Goal: Task Accomplishment & Management: Manage account settings

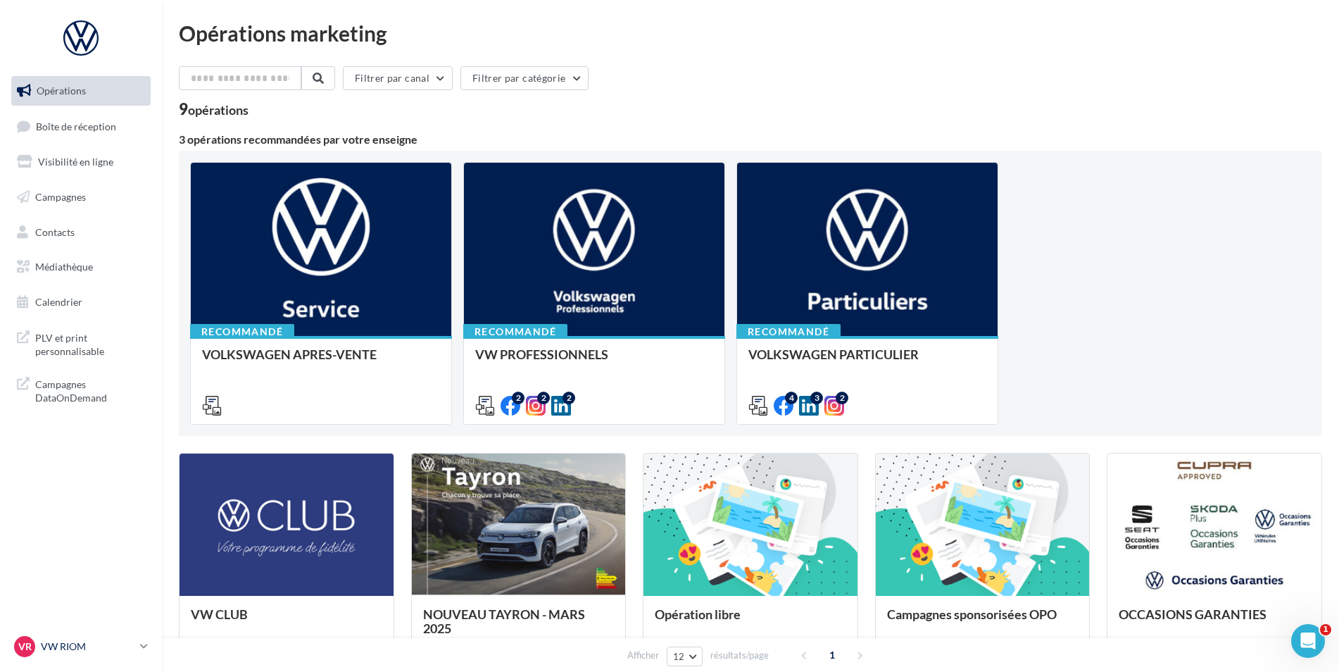
click at [85, 643] on p "VW RIOM" at bounding box center [88, 646] width 94 height 14
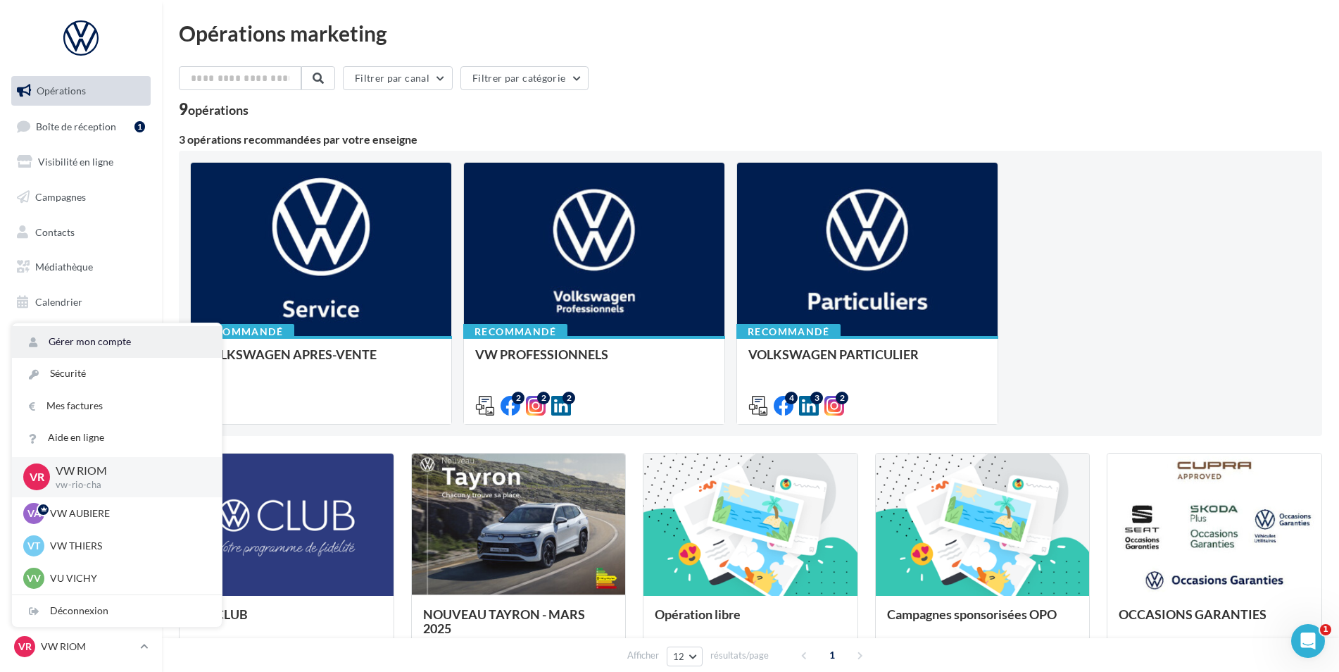
click at [113, 341] on link "Gérer mon compte" at bounding box center [117, 342] width 210 height 32
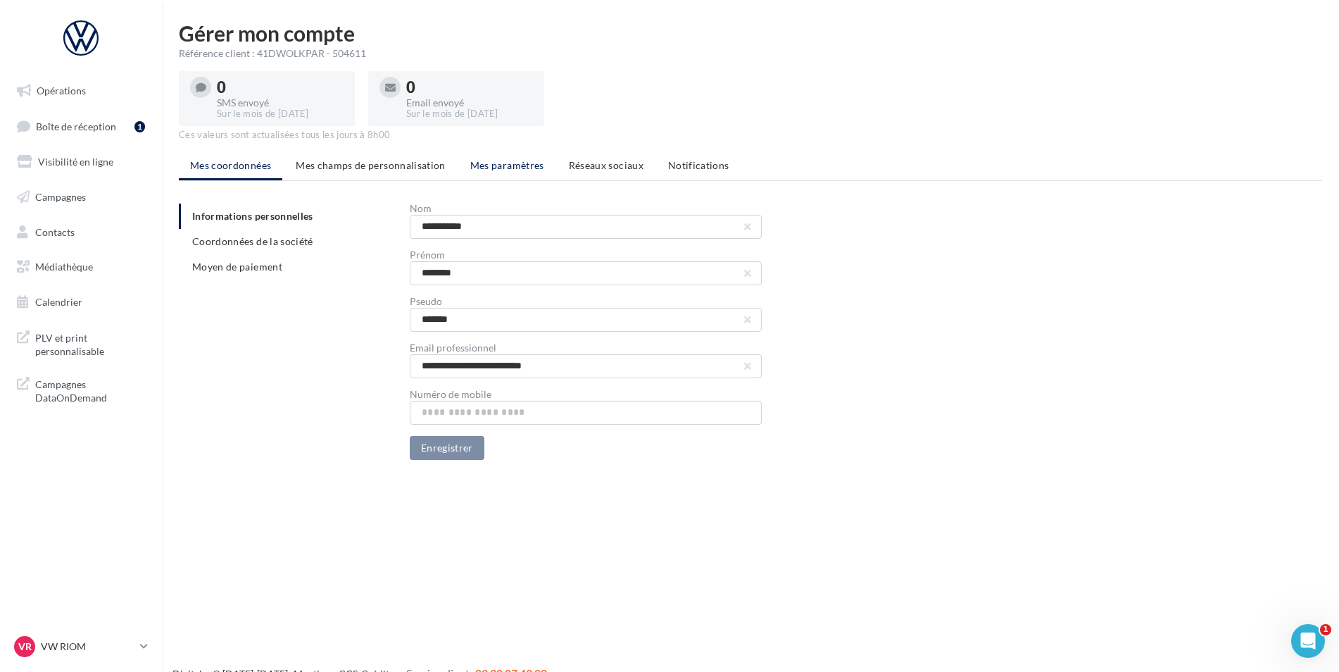
click at [540, 163] on li "Mes paramètres" at bounding box center [507, 165] width 96 height 25
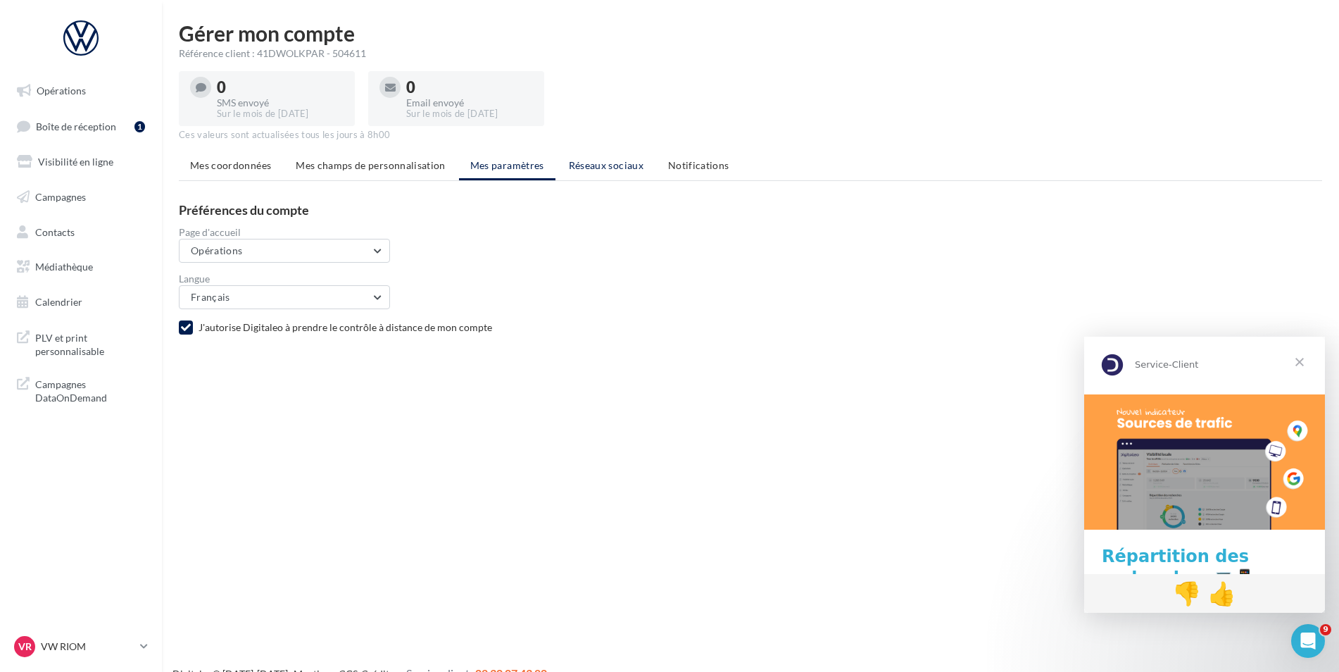
click at [592, 166] on span "Réseaux sociaux" at bounding box center [606, 165] width 75 height 12
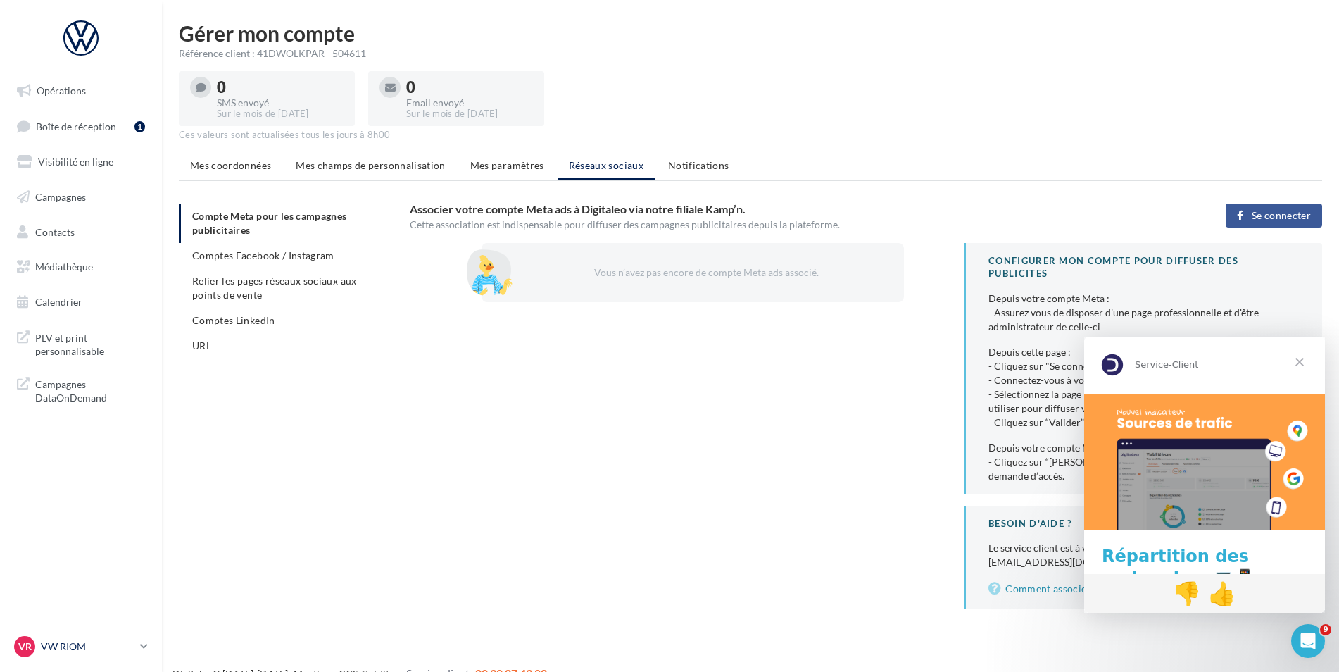
click at [76, 643] on p "VW RIOM" at bounding box center [88, 646] width 94 height 14
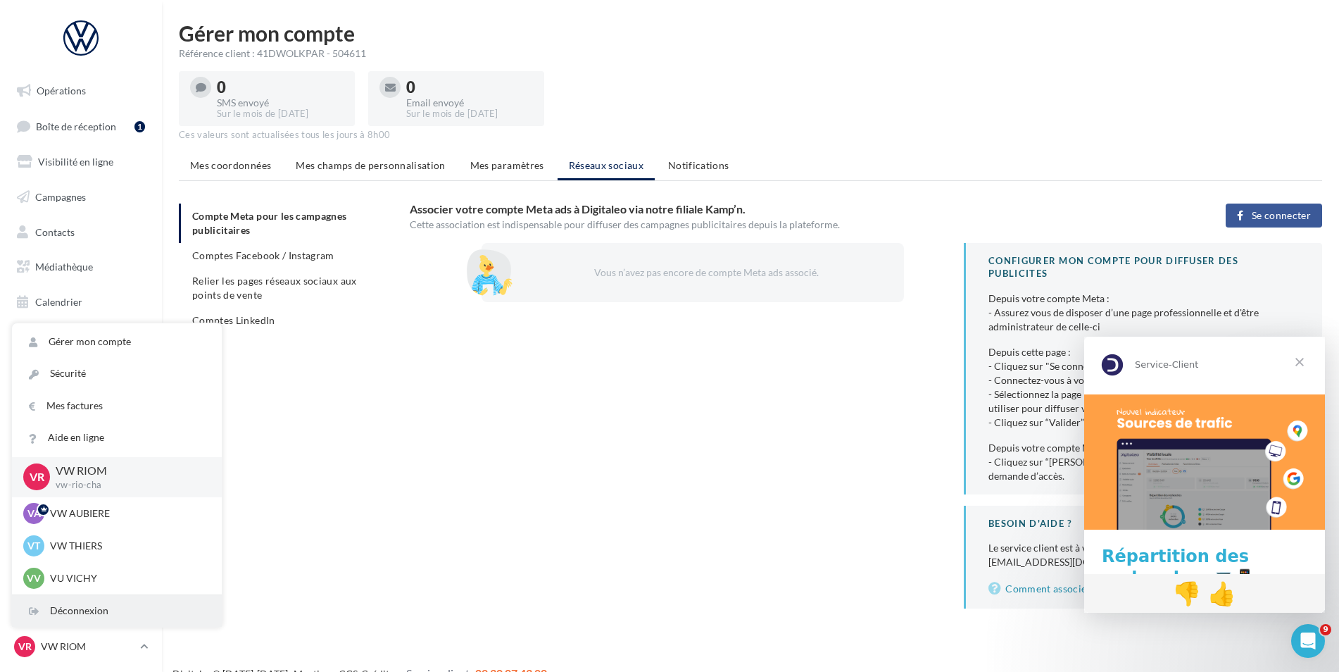
click at [81, 610] on div "Déconnexion" at bounding box center [117, 611] width 210 height 32
